Goal: Check status: Check status

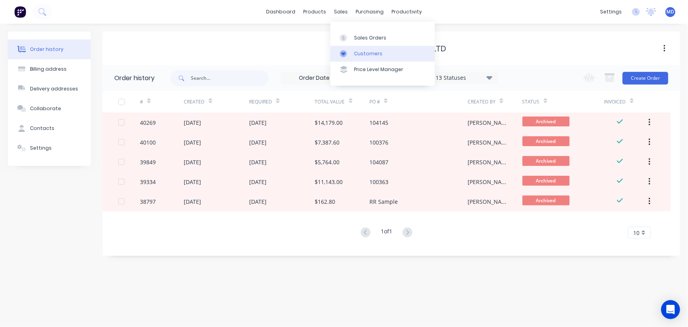
click at [372, 51] on div "Customers" at bounding box center [368, 53] width 28 height 7
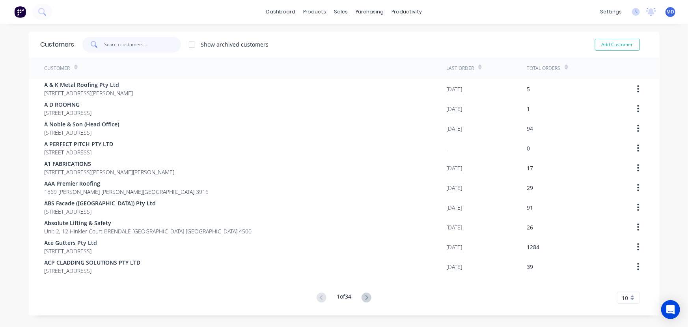
click at [142, 44] on input "text" at bounding box center [142, 45] width 77 height 16
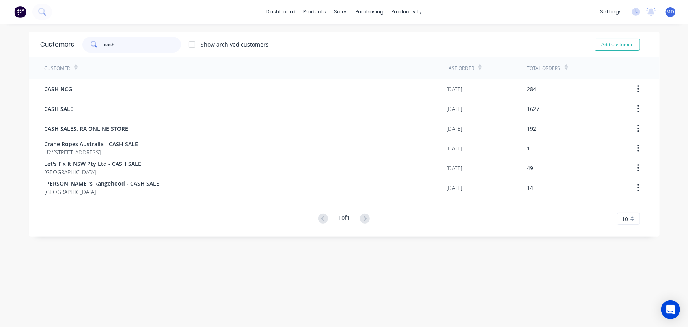
type input "cash"
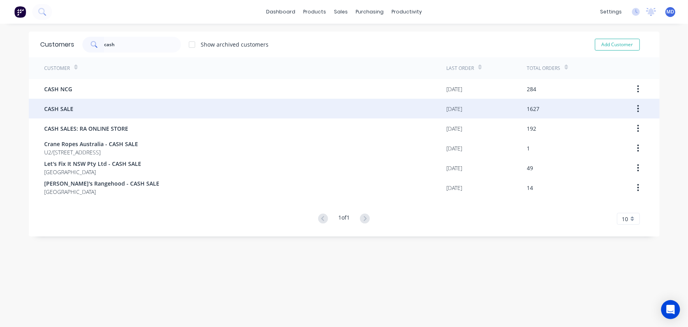
click at [65, 107] on span "CASH SALE" at bounding box center [59, 109] width 29 height 8
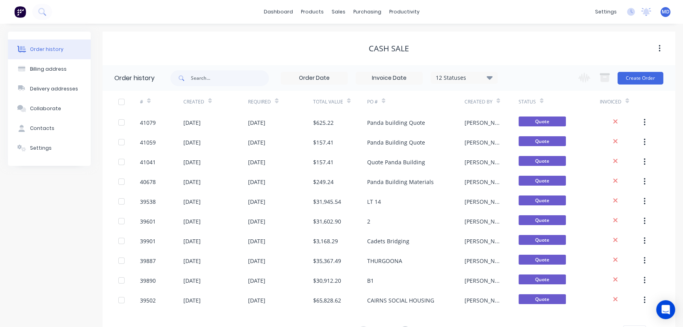
click at [387, 102] on div "PO #" at bounding box center [415, 102] width 97 height 22
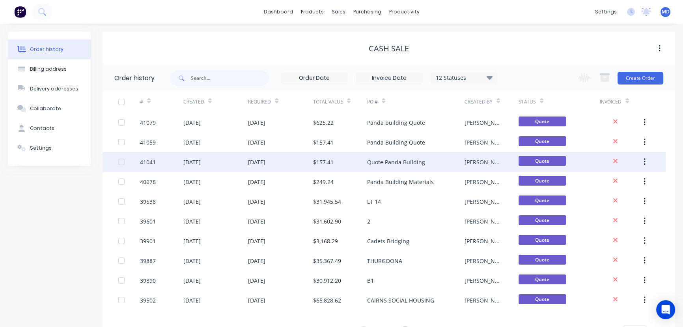
click at [398, 162] on div "Quote Panda Building" at bounding box center [396, 162] width 58 height 8
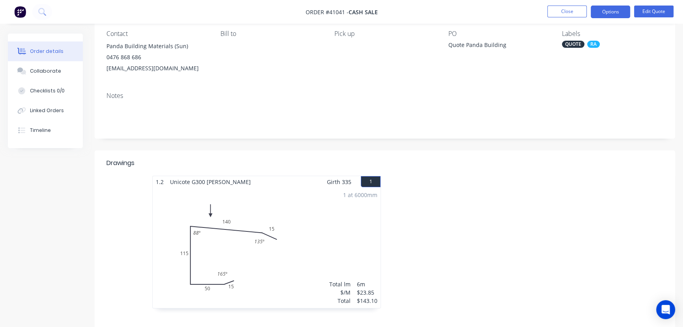
scroll to position [71, 0]
click at [565, 11] on button "Close" at bounding box center [567, 12] width 39 height 12
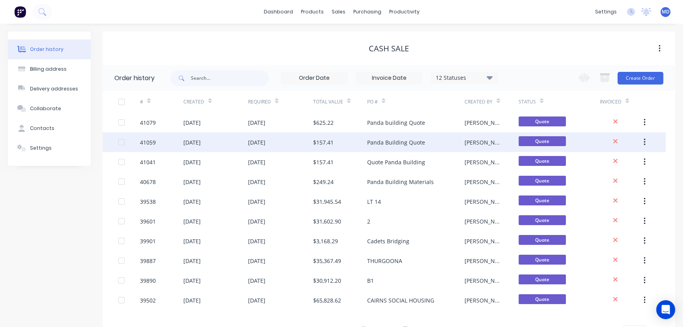
click at [327, 138] on div "$157.41" at bounding box center [323, 142] width 21 height 8
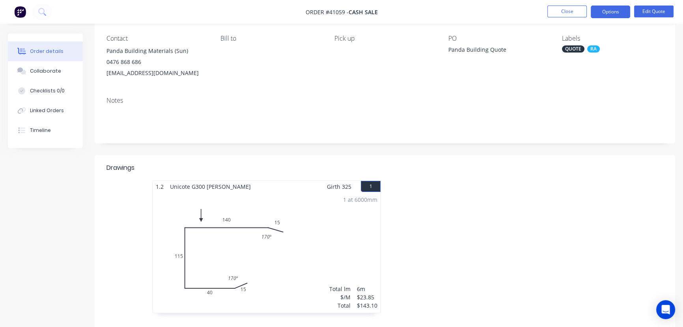
scroll to position [71, 0]
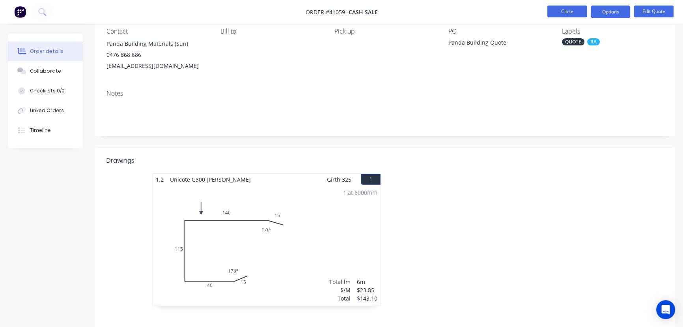
click at [578, 10] on button "Close" at bounding box center [567, 12] width 39 height 12
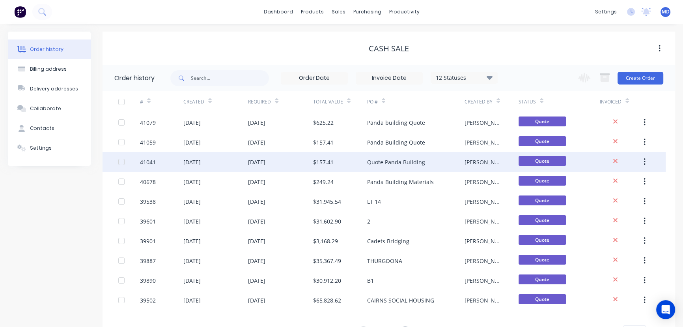
click at [264, 159] on div "[DATE]" at bounding box center [256, 162] width 17 height 8
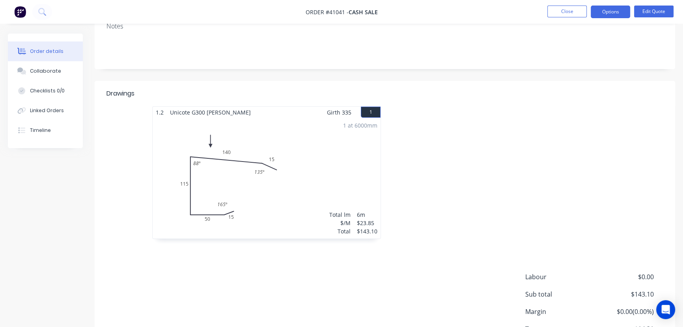
scroll to position [127, 0]
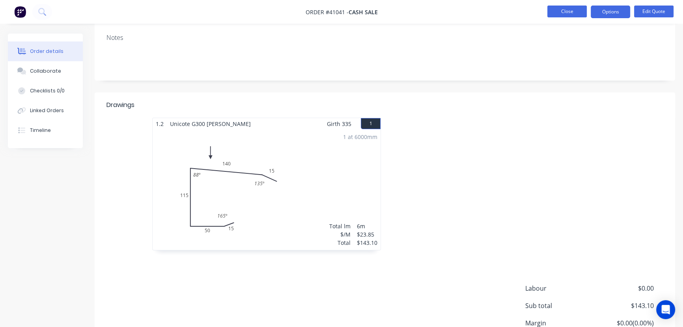
click at [567, 10] on button "Close" at bounding box center [567, 12] width 39 height 12
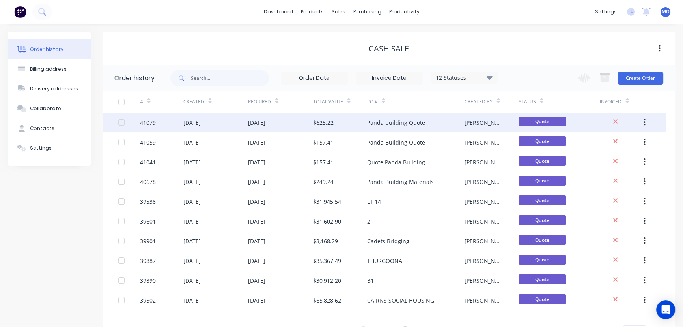
click at [321, 120] on div "$625.22" at bounding box center [323, 122] width 21 height 8
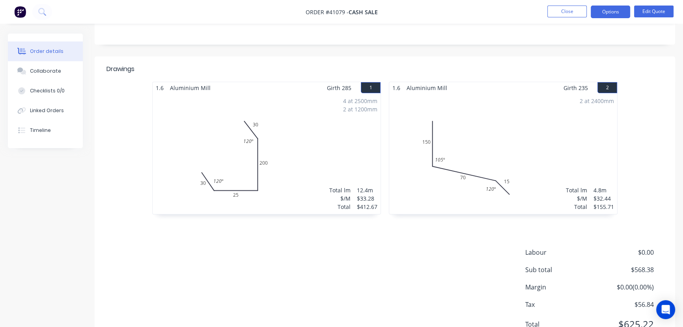
scroll to position [127, 0]
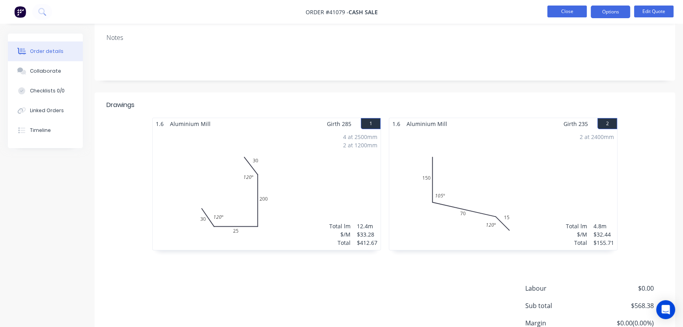
click at [562, 8] on button "Close" at bounding box center [567, 12] width 39 height 12
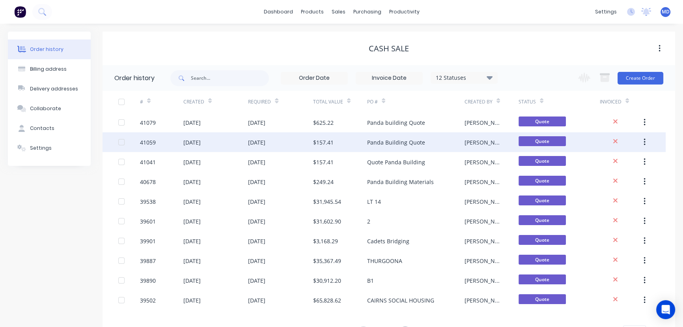
click at [315, 139] on div "$157.41" at bounding box center [323, 142] width 21 height 8
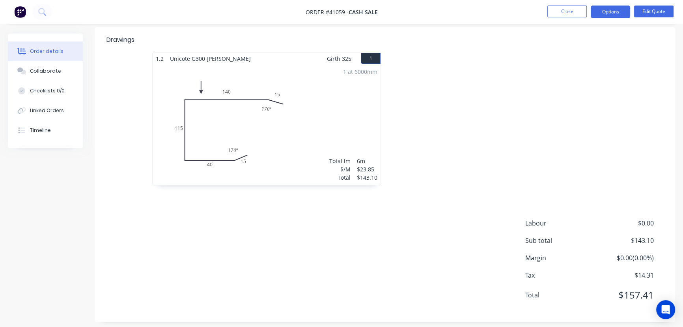
scroll to position [199, 0]
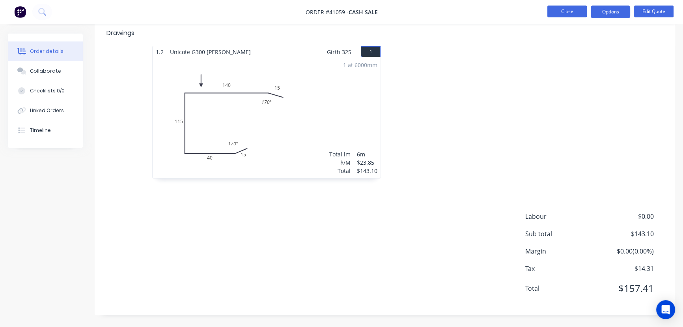
click at [580, 17] on button "Close" at bounding box center [567, 12] width 39 height 12
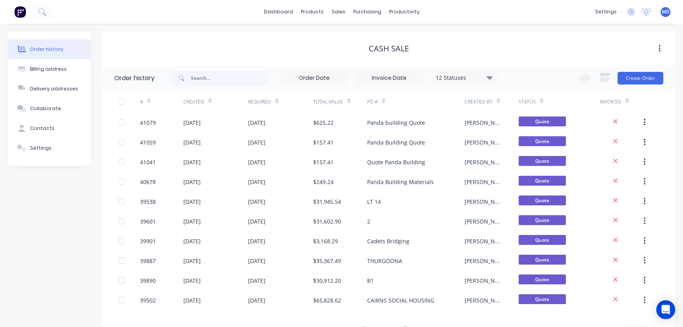
click at [571, 8] on div "dashboard products sales purchasing productivity dashboard products Product Cat…" at bounding box center [341, 12] width 683 height 24
